Goal: Task Accomplishment & Management: Use online tool/utility

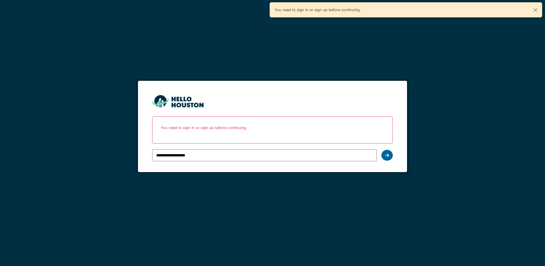
click at [385, 154] on icon at bounding box center [387, 155] width 4 height 5
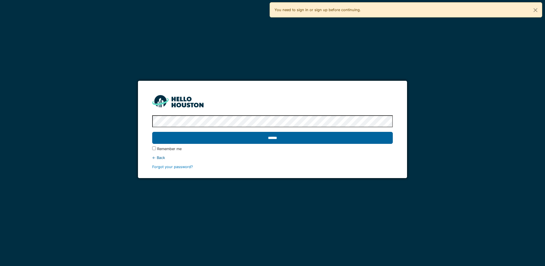
click at [268, 142] on input "******" at bounding box center [272, 138] width 240 height 12
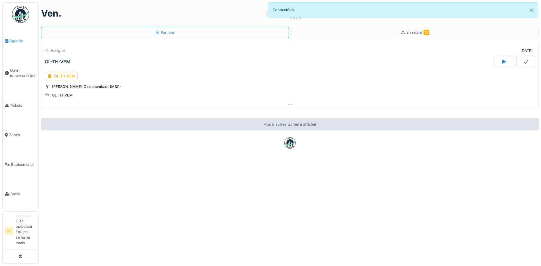
click at [13, 43] on span "Agenda" at bounding box center [22, 40] width 27 height 5
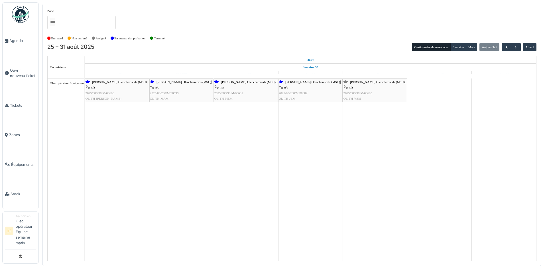
click at [358, 90] on div "[PERSON_NAME] Oleochemicals (MSC) | n/a 2025/08/298/M/00603 OL-TH-VEM" at bounding box center [375, 90] width 63 height 22
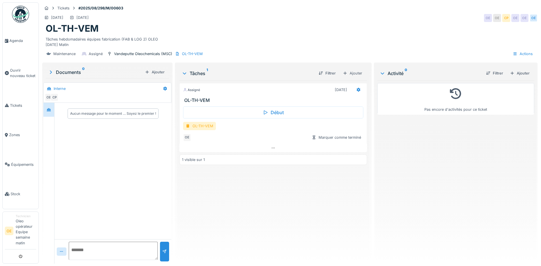
click at [203, 129] on div "OL-TH-VEM" at bounding box center [199, 126] width 33 height 8
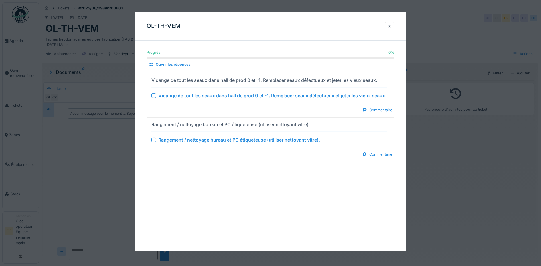
drag, startPoint x: 154, startPoint y: 94, endPoint x: 151, endPoint y: 112, distance: 18.1
click at [154, 95] on div at bounding box center [153, 95] width 5 height 5
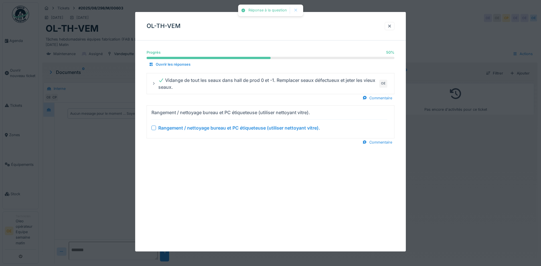
click at [155, 129] on div at bounding box center [153, 127] width 5 height 5
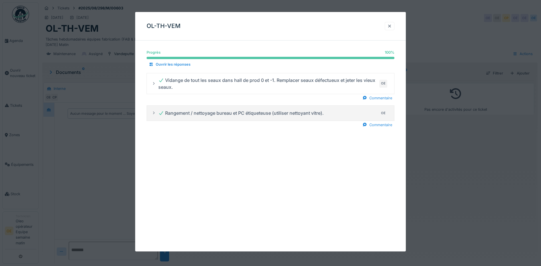
click at [391, 28] on div at bounding box center [389, 25] width 5 height 5
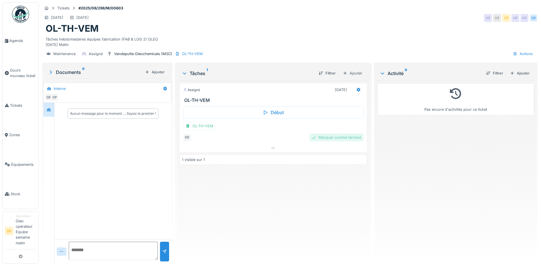
click at [342, 137] on div "Marquer comme terminé" at bounding box center [336, 137] width 54 height 8
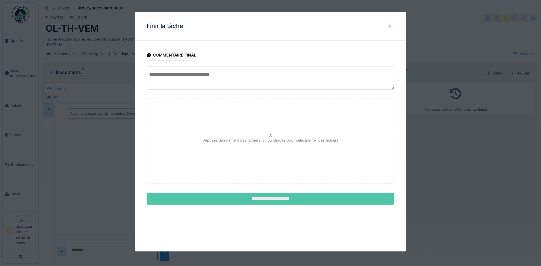
click at [321, 196] on input "**********" at bounding box center [271, 198] width 248 height 12
